Goal: Book appointment/travel/reservation

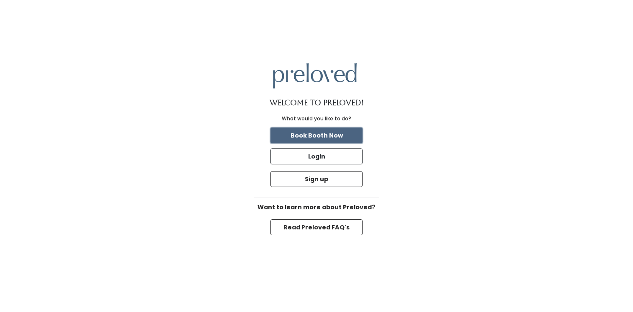
click at [307, 137] on button "Book Booth Now" at bounding box center [317, 135] width 92 height 16
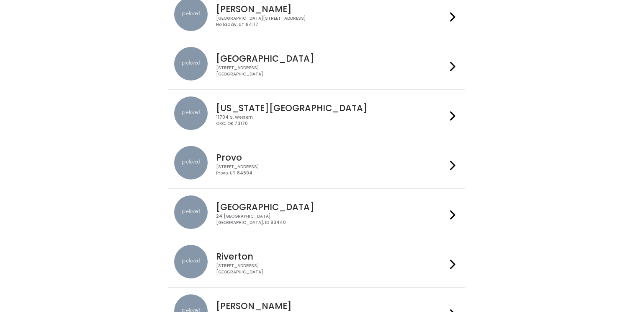
scroll to position [178, 0]
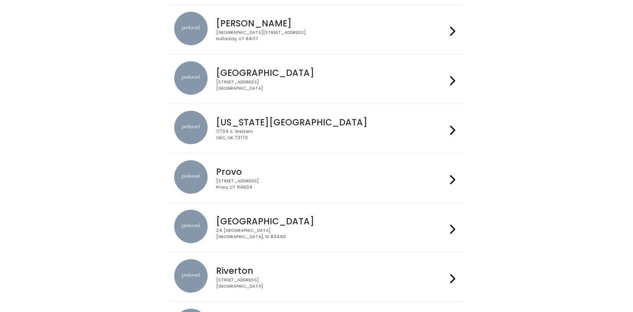
click at [321, 175] on h4 "Provo" at bounding box center [331, 172] width 230 height 10
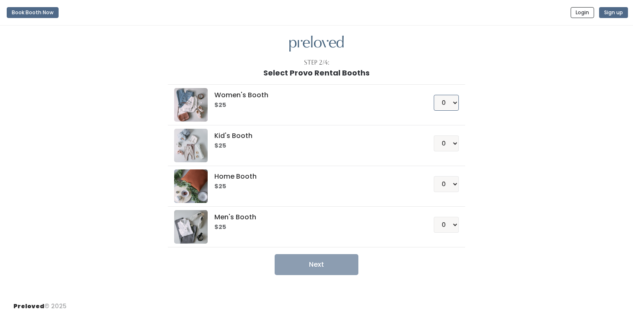
click at [445, 102] on select "0 1 2 3 4" at bounding box center [446, 103] width 25 height 16
select select "1"
click at [307, 261] on button "Next" at bounding box center [317, 264] width 84 height 21
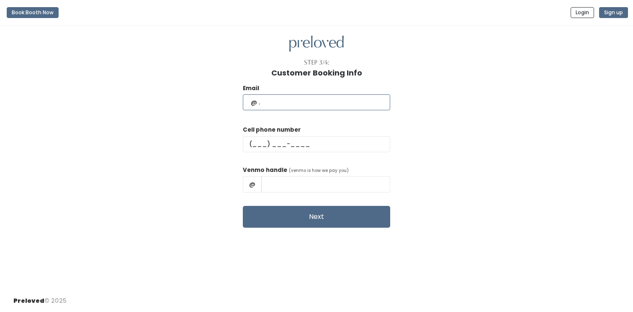
click at [320, 101] on input "text" at bounding box center [316, 102] width 147 height 16
type input "savannahdeaver@gmail.com"
type input "(801) 694-1004"
type input "Savannah Deaver"
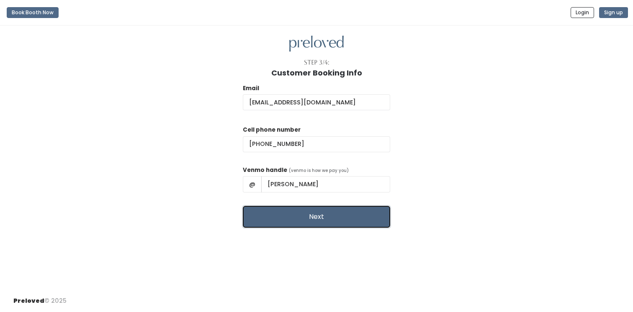
click at [309, 220] on button "Next" at bounding box center [316, 217] width 147 height 22
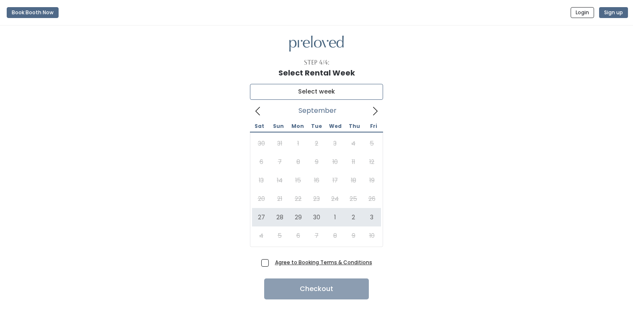
type input "[DATE] to [DATE]"
